Goal: Transaction & Acquisition: Purchase product/service

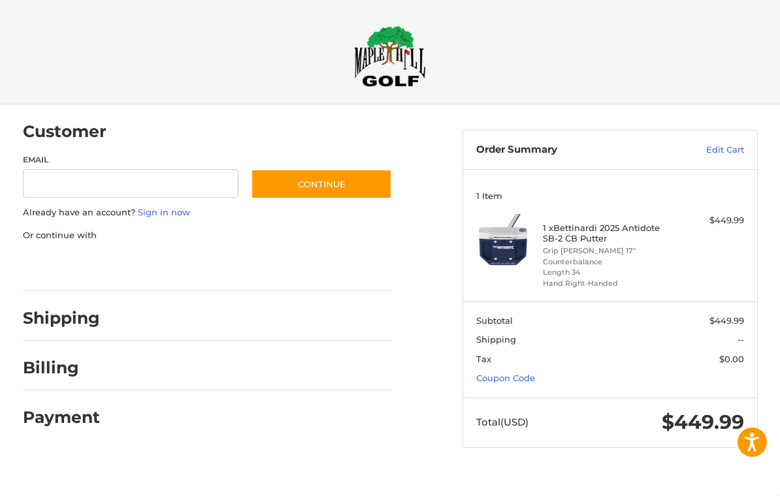
click at [527, 373] on link "Coupon Code" at bounding box center [505, 378] width 59 height 10
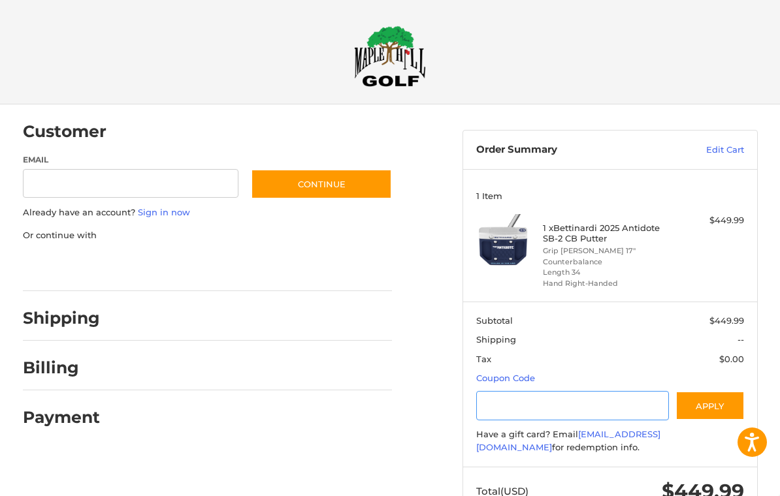
click at [547, 394] on input "Gift Certificate or Coupon Code" at bounding box center [572, 405] width 193 height 29
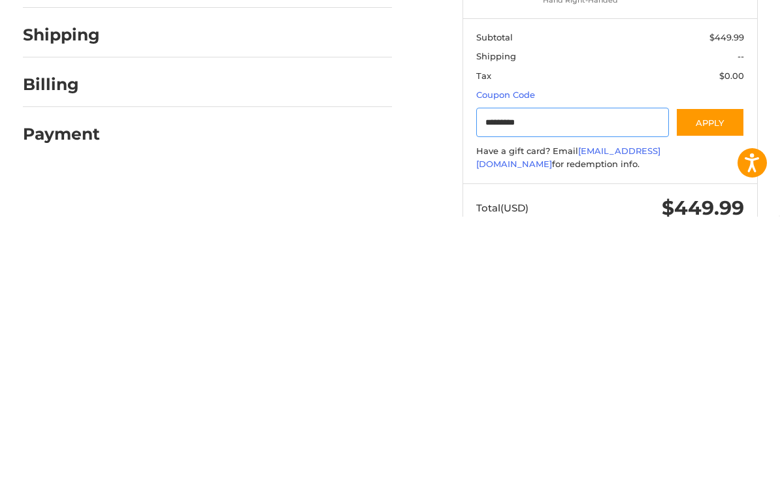
type input "*********"
click at [729, 387] on button "Apply" at bounding box center [709, 401] width 69 height 29
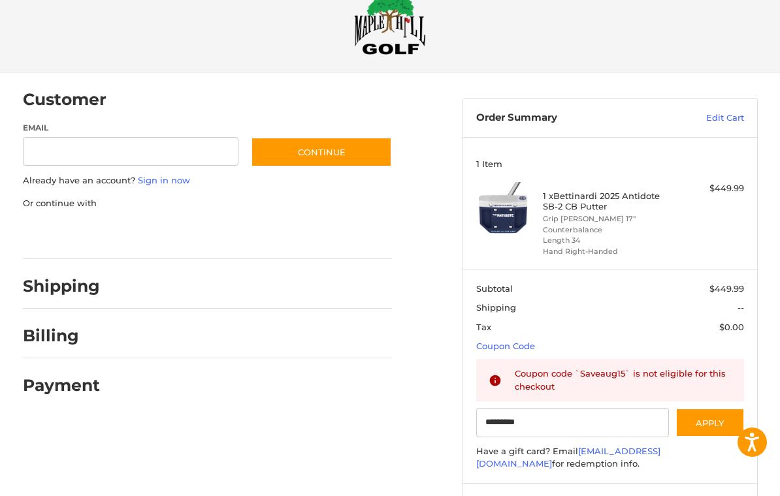
click at [494, 376] on icon at bounding box center [495, 381] width 11 height 11
click at [502, 374] on icon at bounding box center [495, 380] width 13 height 13
click at [494, 376] on icon at bounding box center [495, 381] width 11 height 11
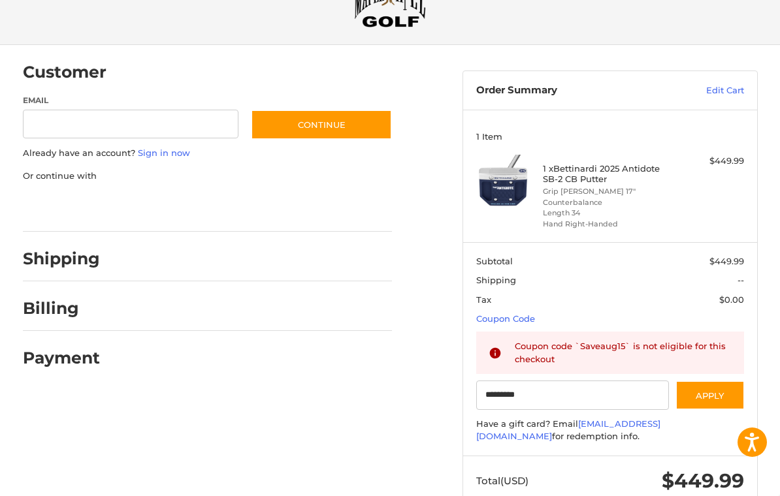
scroll to position [0, 0]
